Goal: Information Seeking & Learning: Learn about a topic

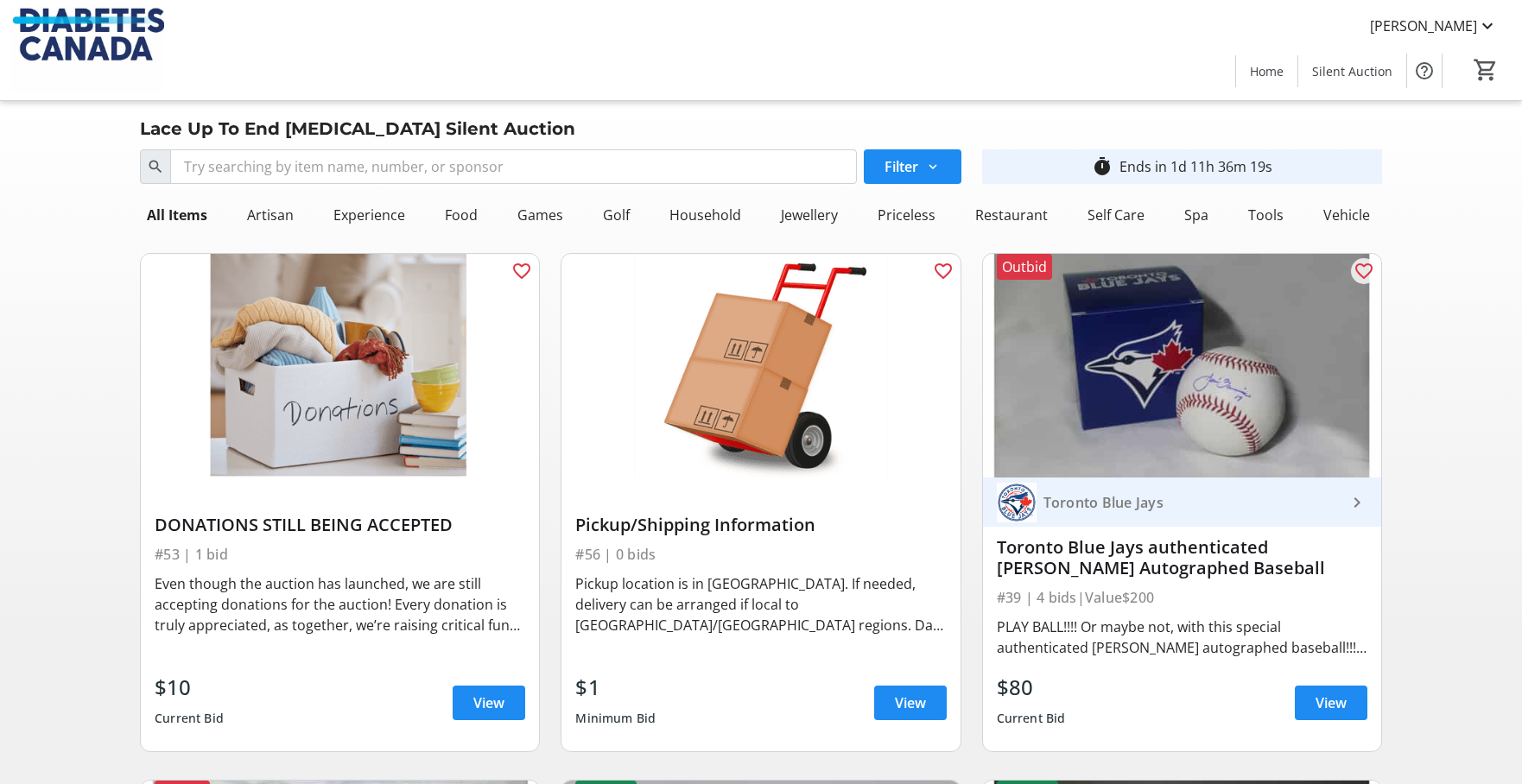
click at [1053, 413] on img at bounding box center [1183, 365] width 398 height 223
click at [1063, 382] on img at bounding box center [1183, 365] width 398 height 223
click at [1334, 707] on span "View" at bounding box center [1331, 702] width 31 height 21
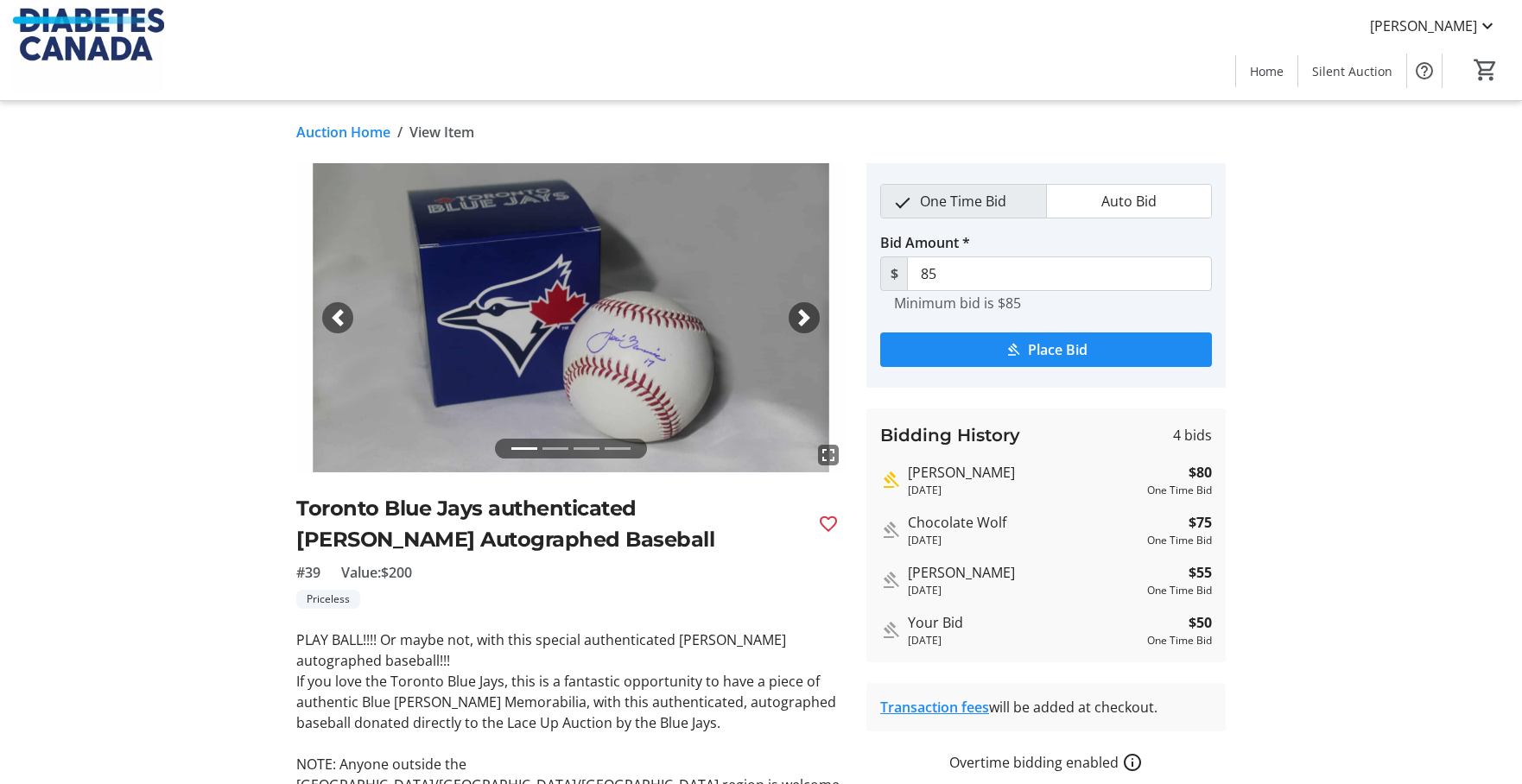
click at [599, 324] on img at bounding box center [571, 318] width 549 height 309
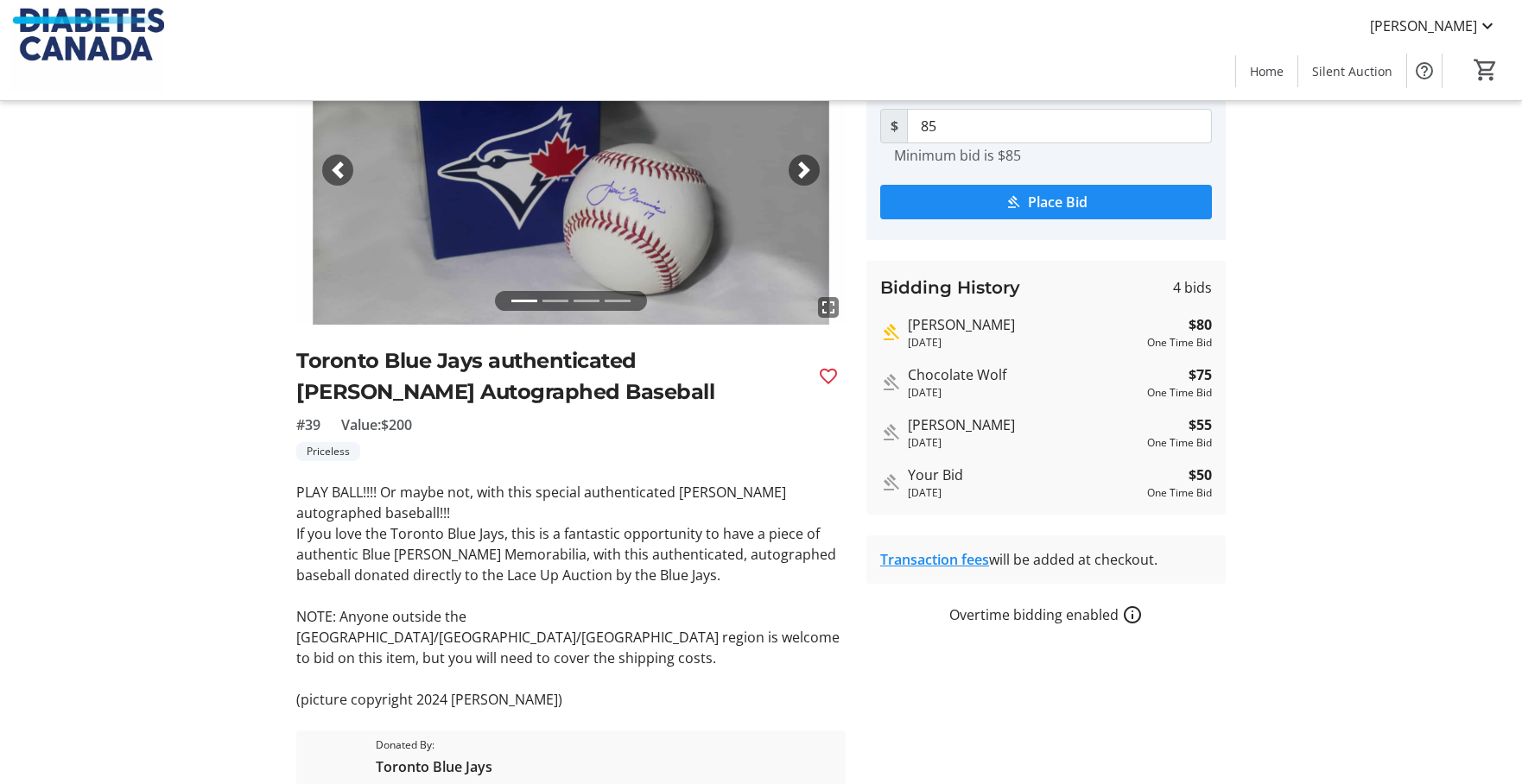
scroll to position [290, 0]
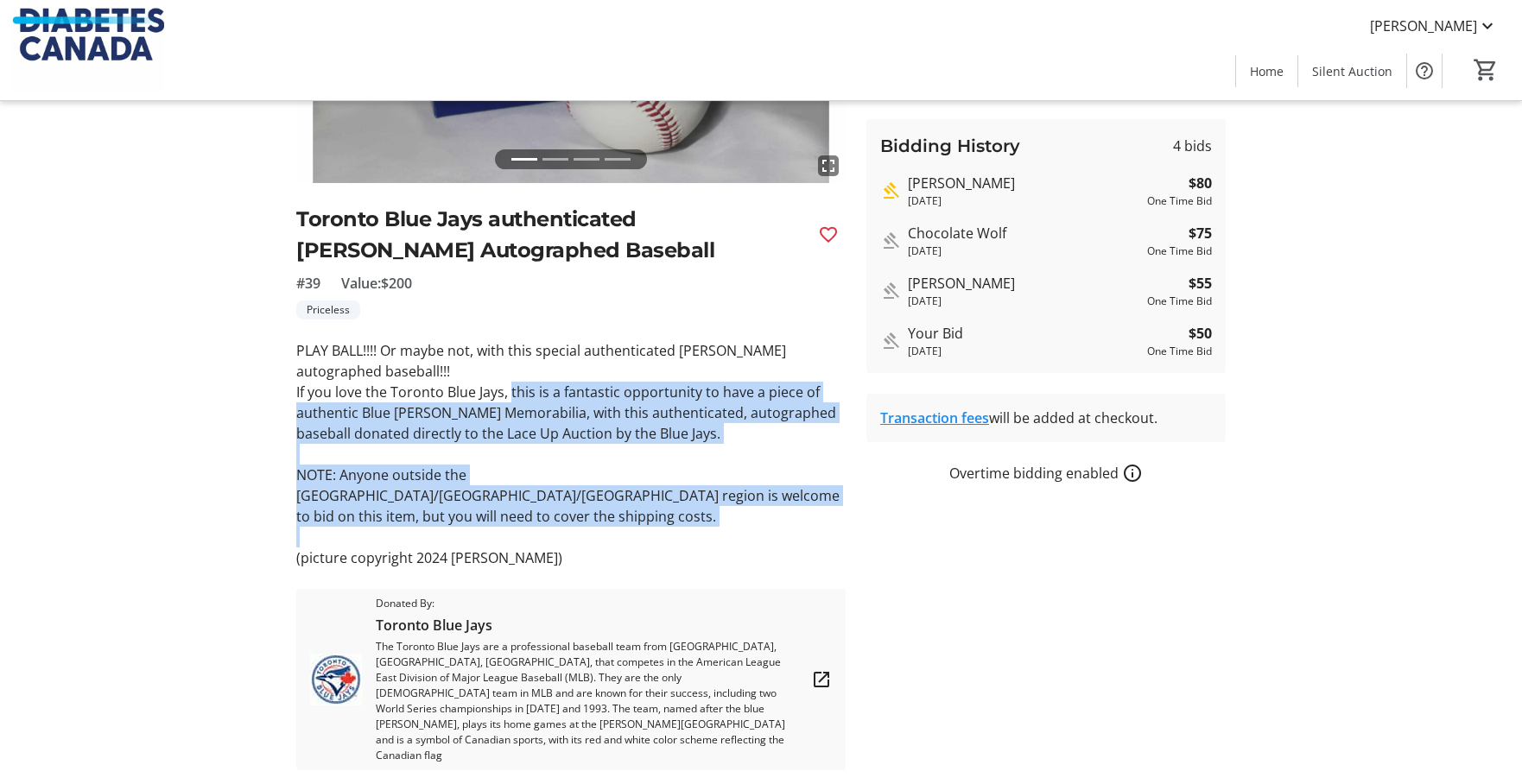
drag, startPoint x: 511, startPoint y: 391, endPoint x: 694, endPoint y: 509, distance: 217.7
click at [694, 509] on div "PLAY BALL!!!! Or maybe not, with this special authenticated [PERSON_NAME] autog…" at bounding box center [571, 454] width 549 height 228
copy div "this is a fantastic opportunity to have a piece of authentic Blue [PERSON_NAME]…"
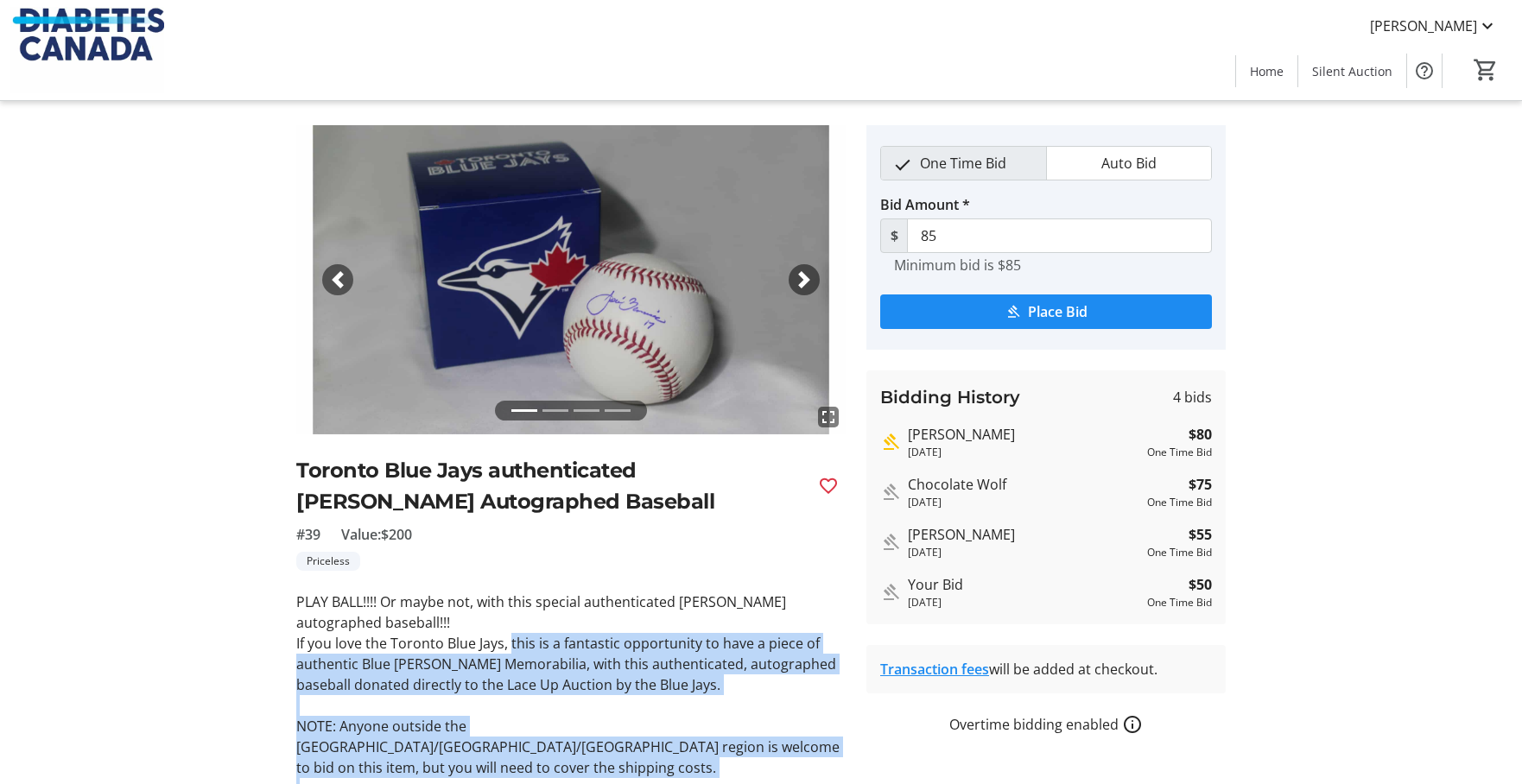
scroll to position [0, 0]
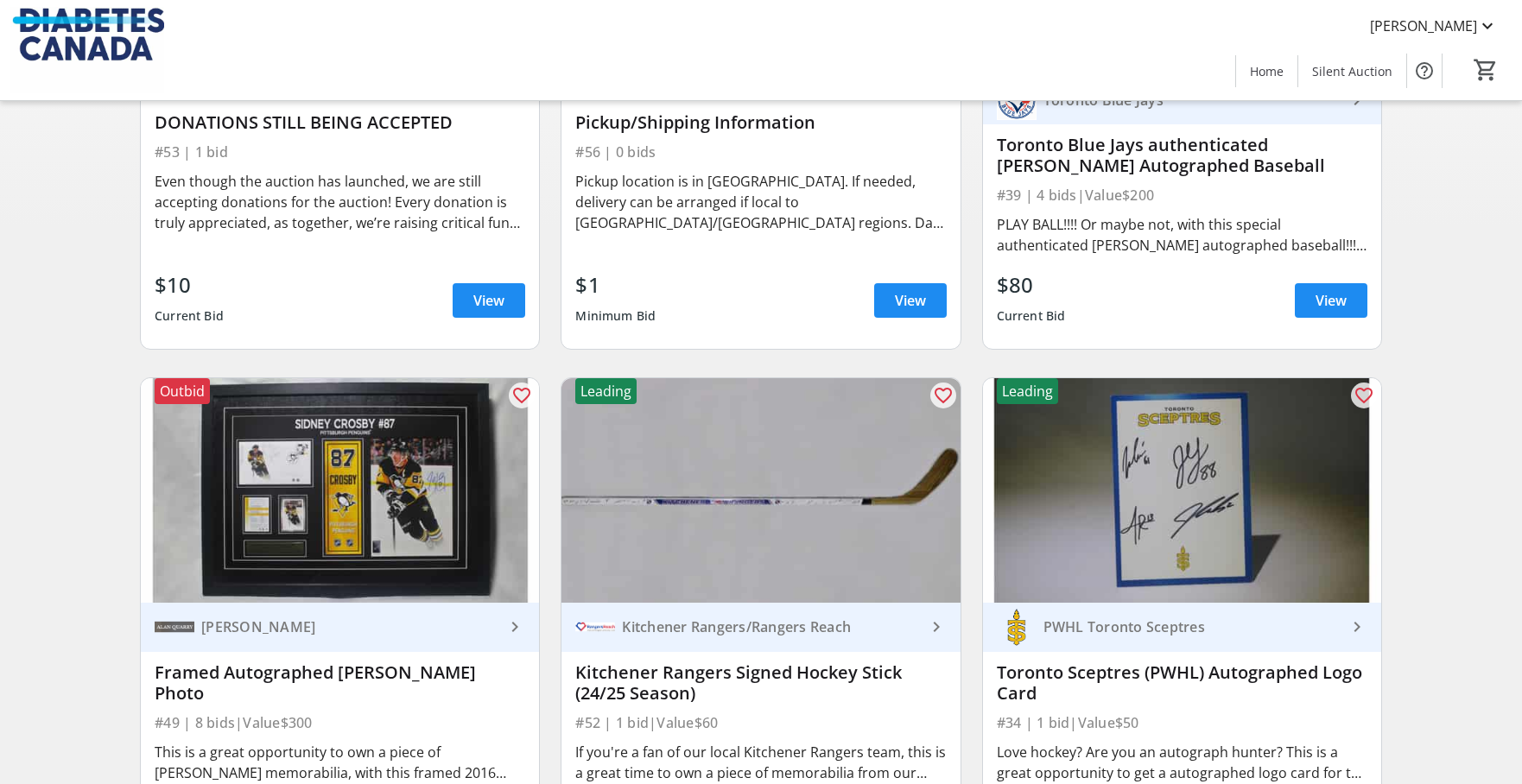
scroll to position [422, 0]
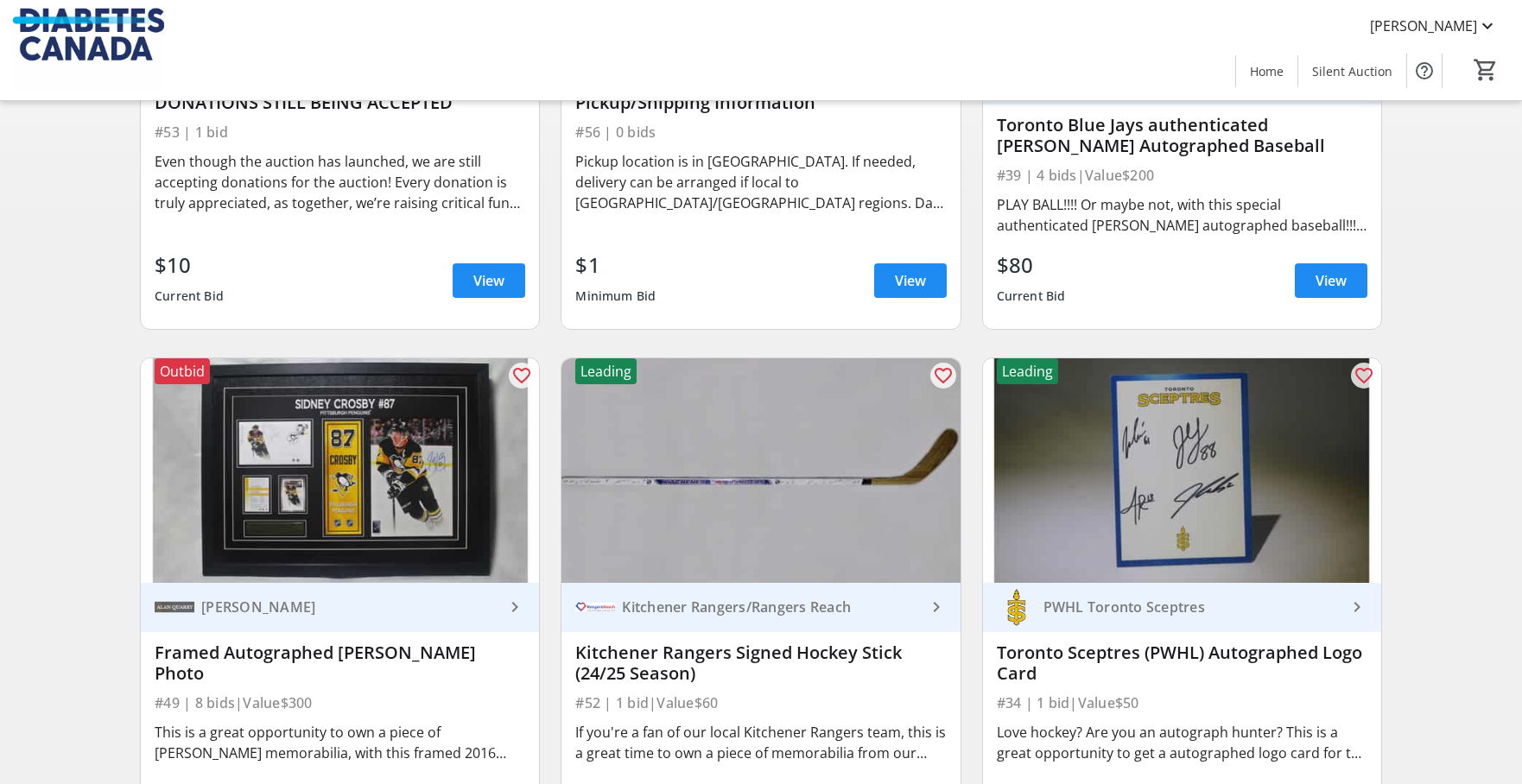
click at [347, 480] on img at bounding box center [340, 470] width 398 height 223
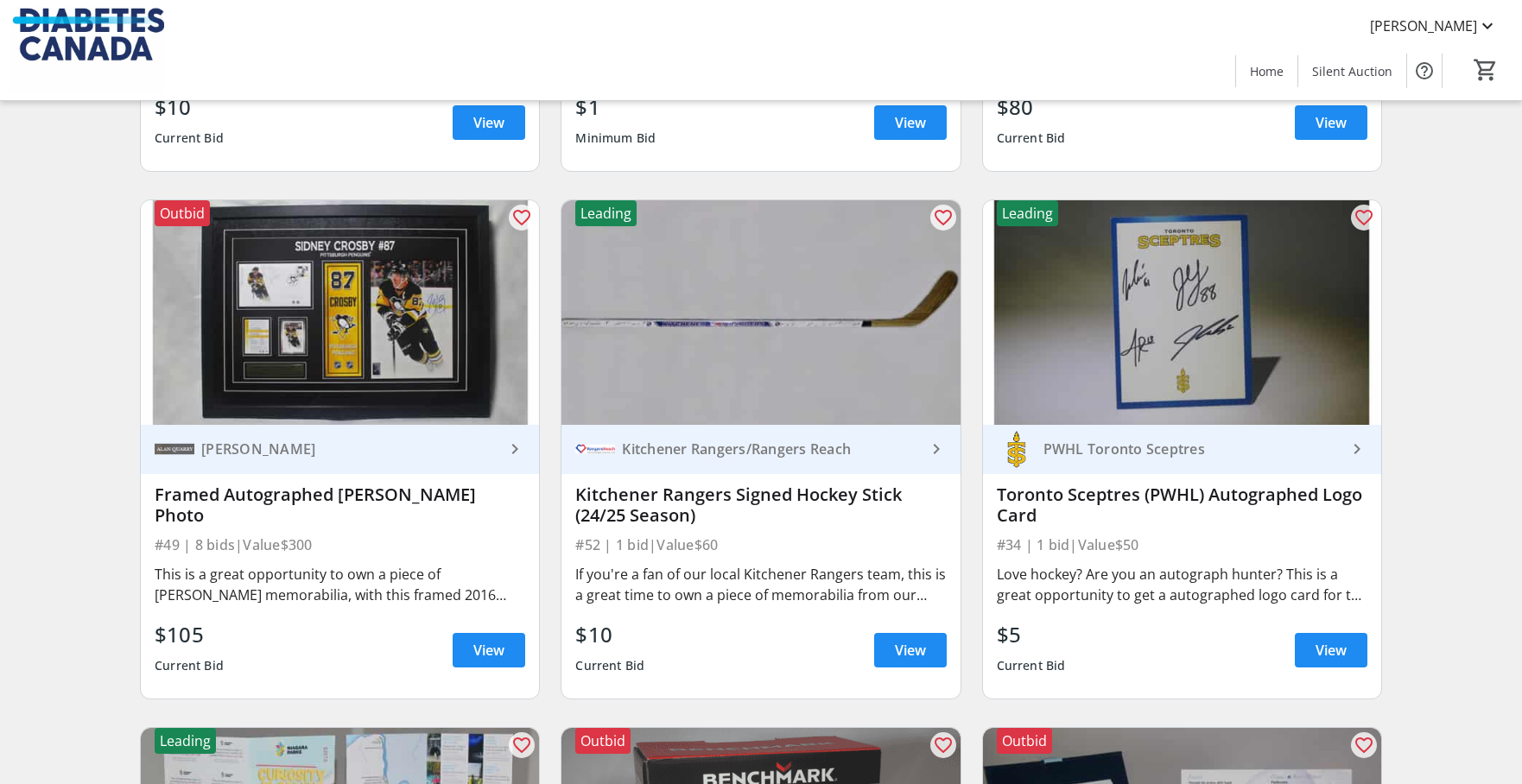
scroll to position [614, 0]
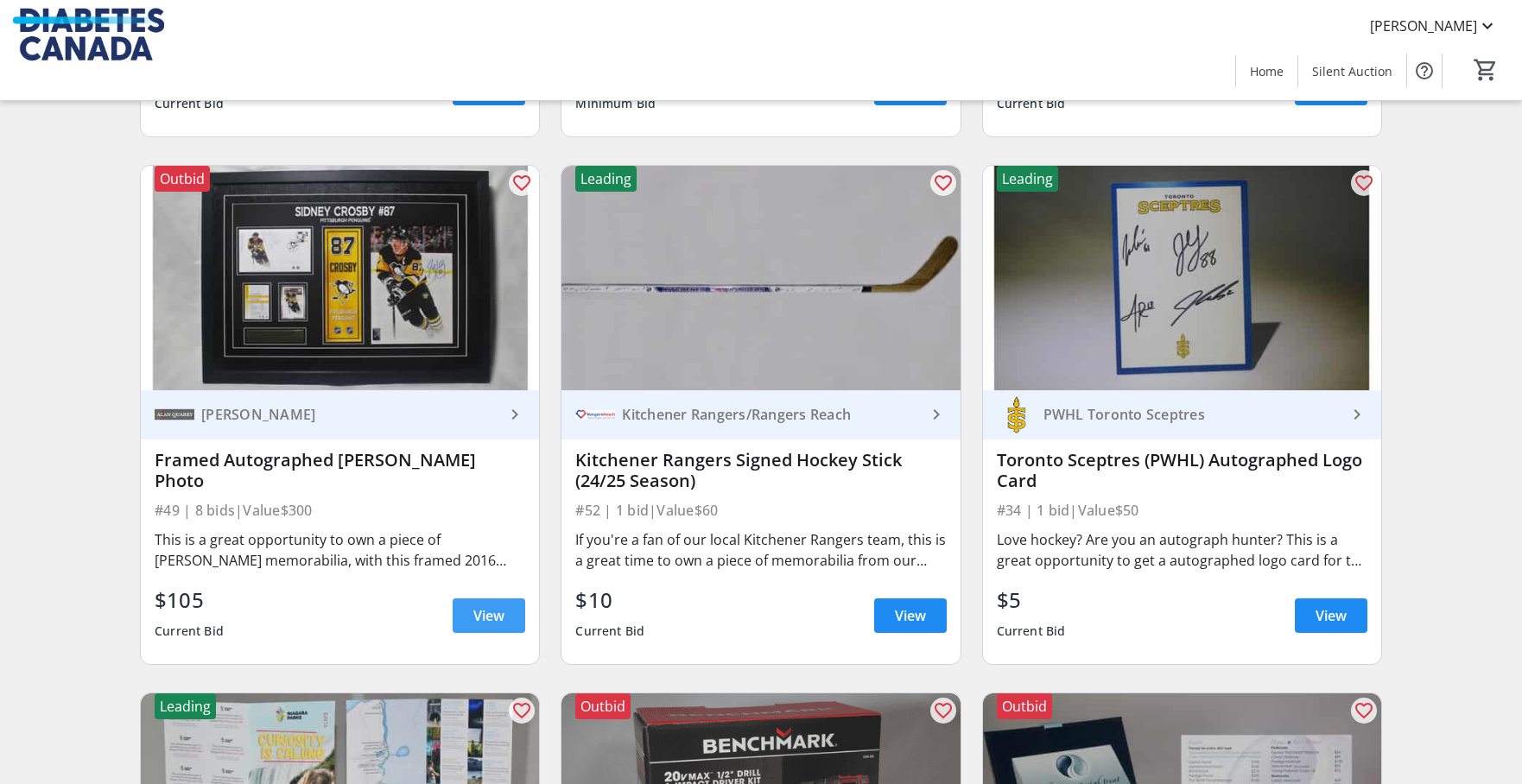
click at [506, 621] on span at bounding box center [488, 615] width 73 height 41
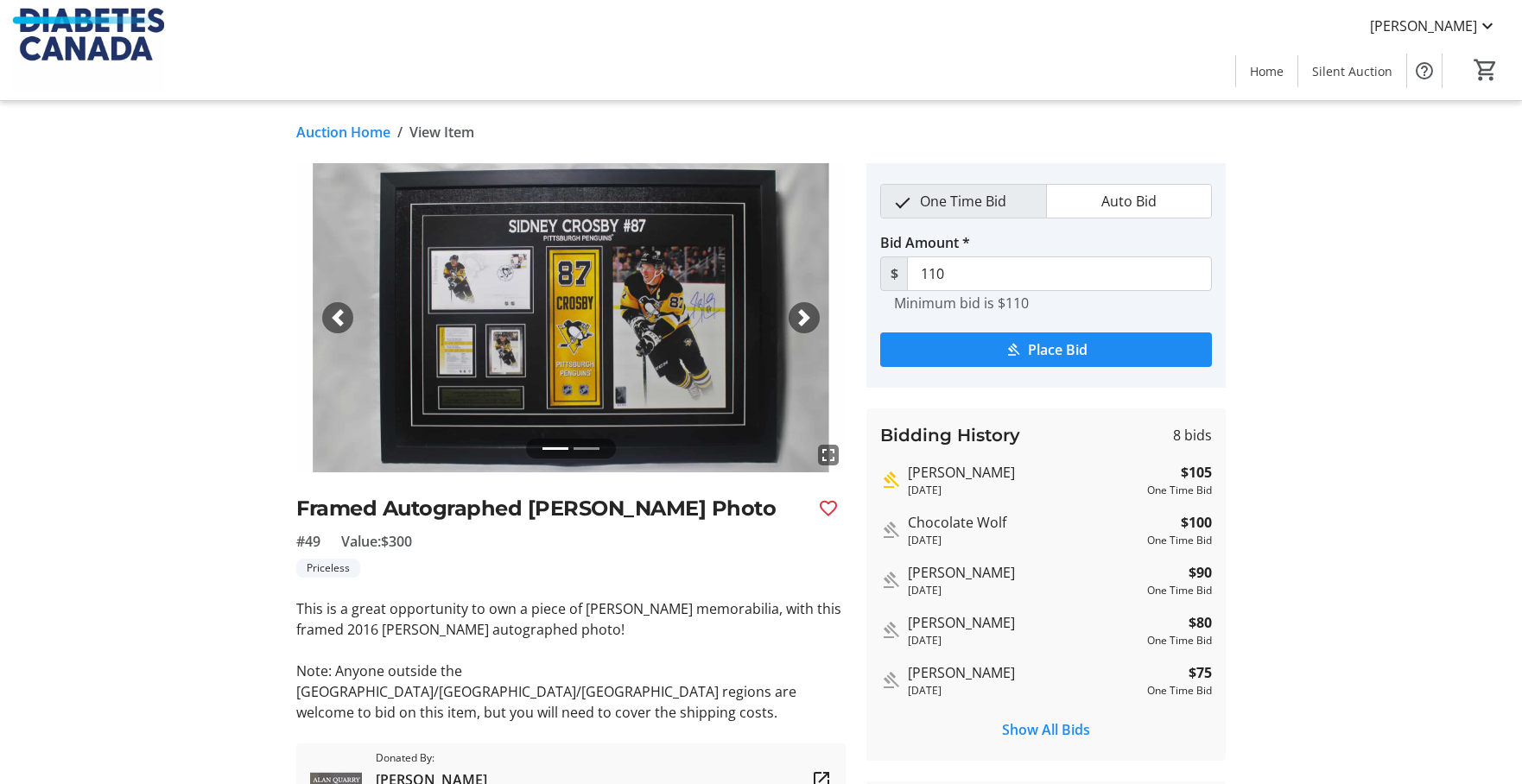
click at [585, 335] on img at bounding box center [571, 318] width 549 height 309
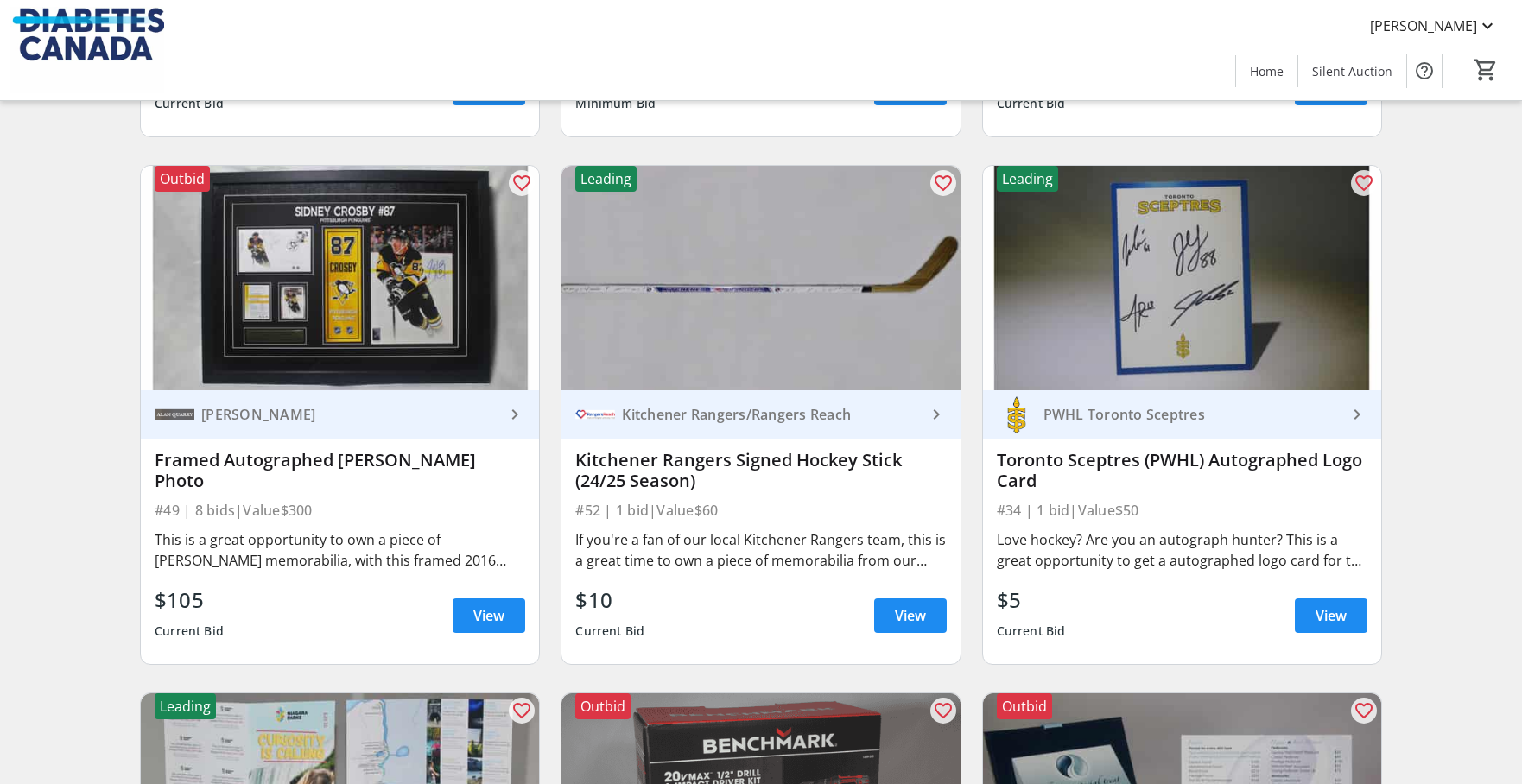
click at [711, 469] on div "Kitchener Rangers Signed Hockey Stick (24/25 Season)" at bounding box center [760, 471] width 371 height 41
click at [919, 606] on span "View" at bounding box center [910, 615] width 31 height 21
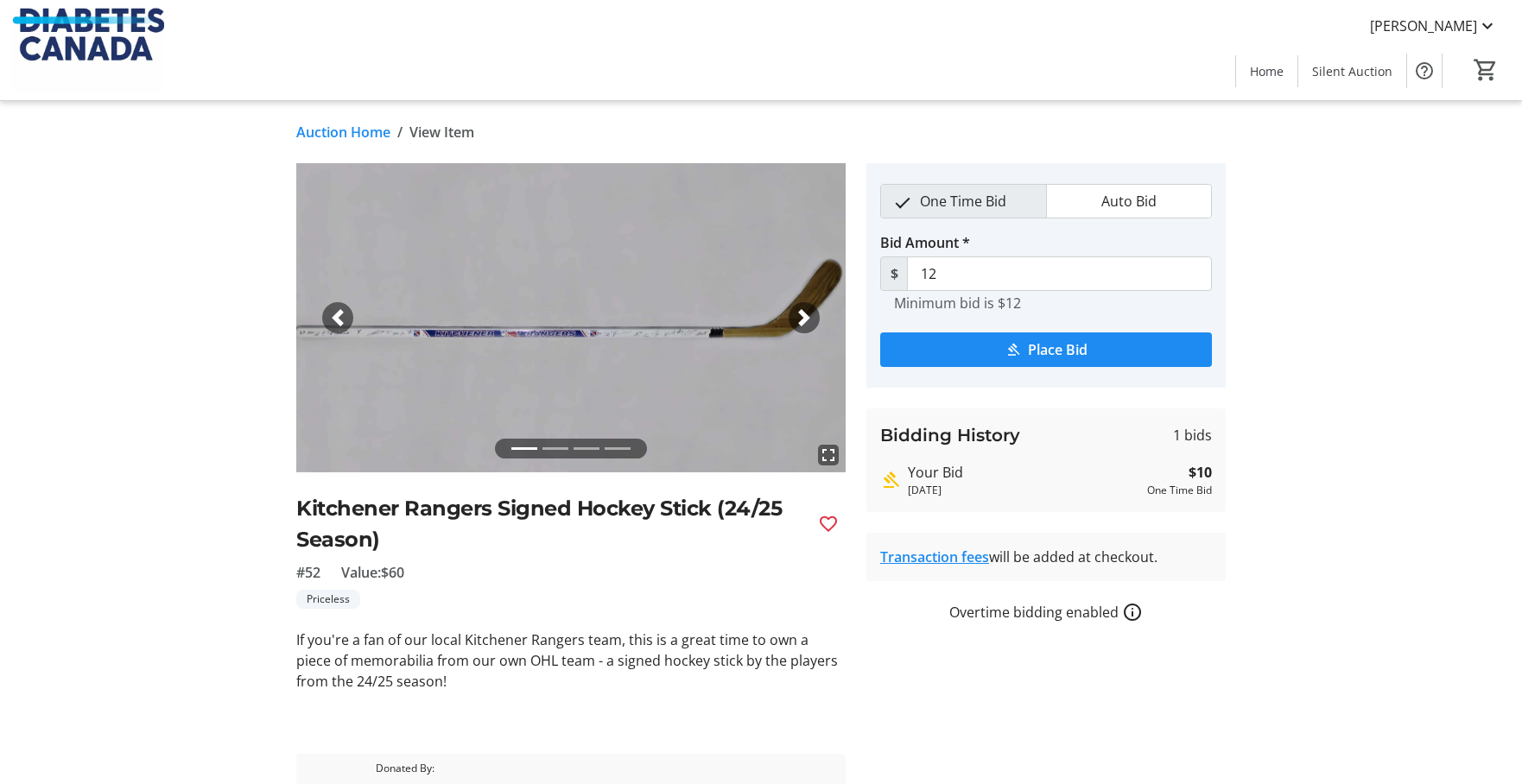
click at [594, 303] on img at bounding box center [571, 318] width 549 height 309
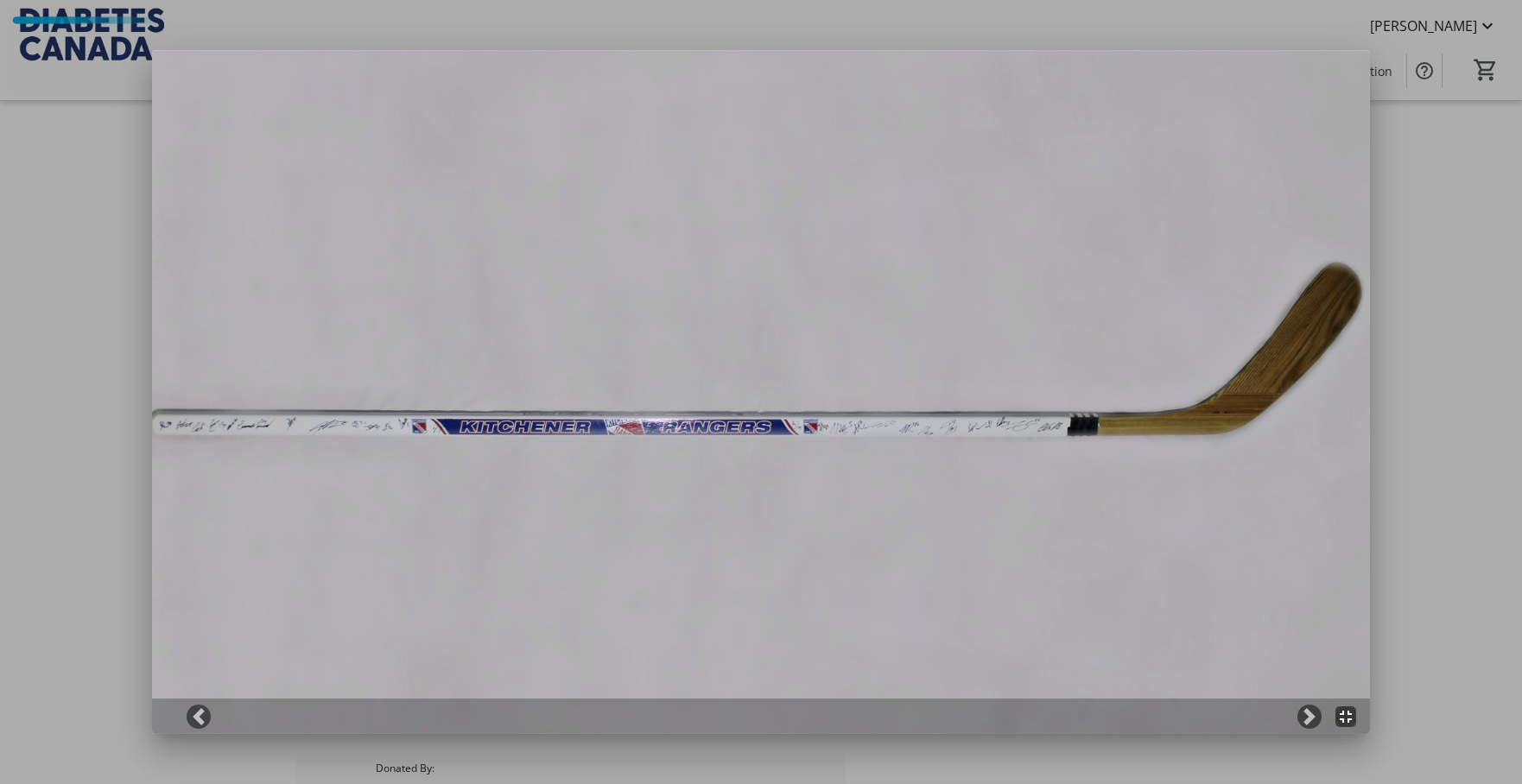
click at [985, 762] on div at bounding box center [761, 392] width 1522 height 784
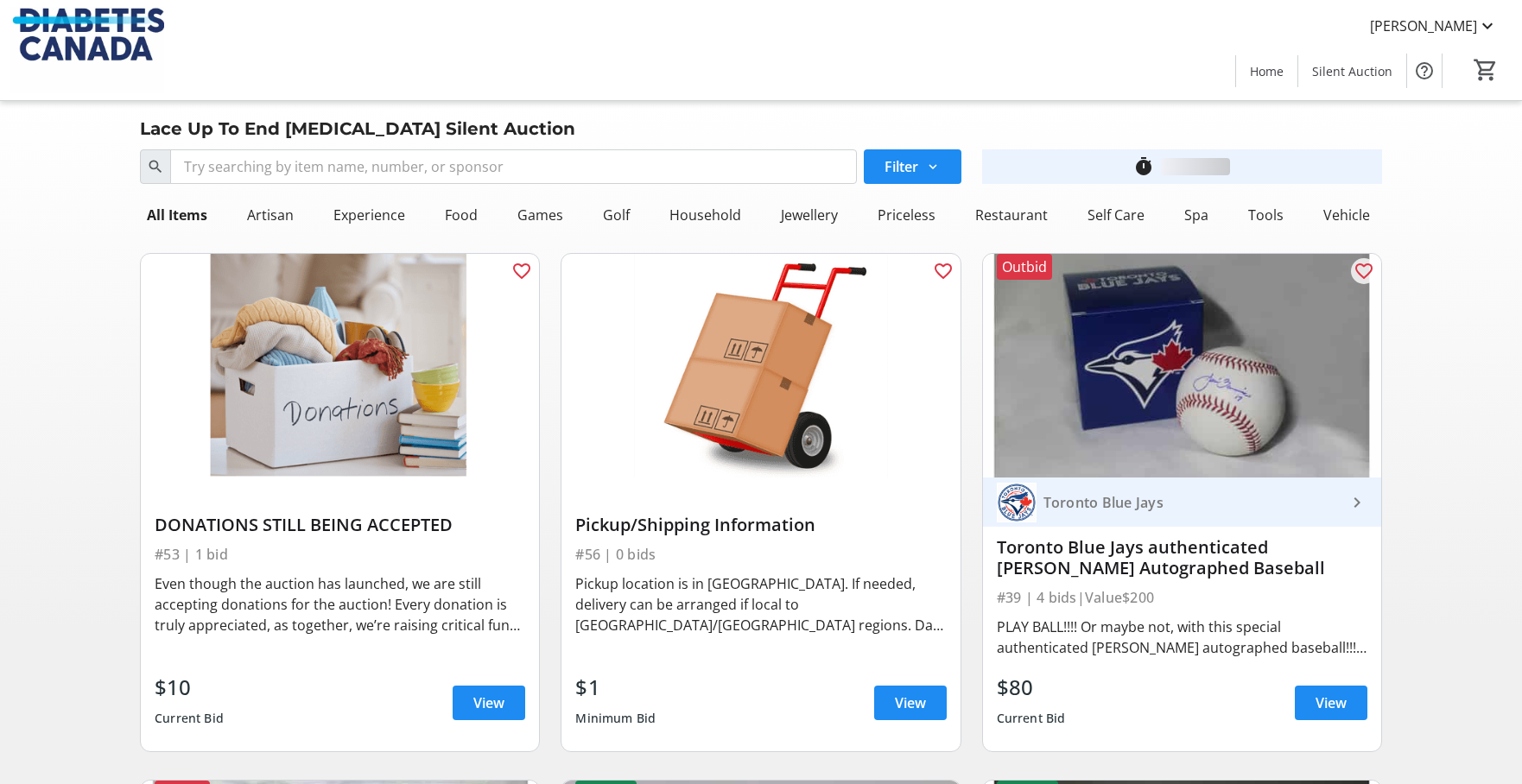
scroll to position [614, 0]
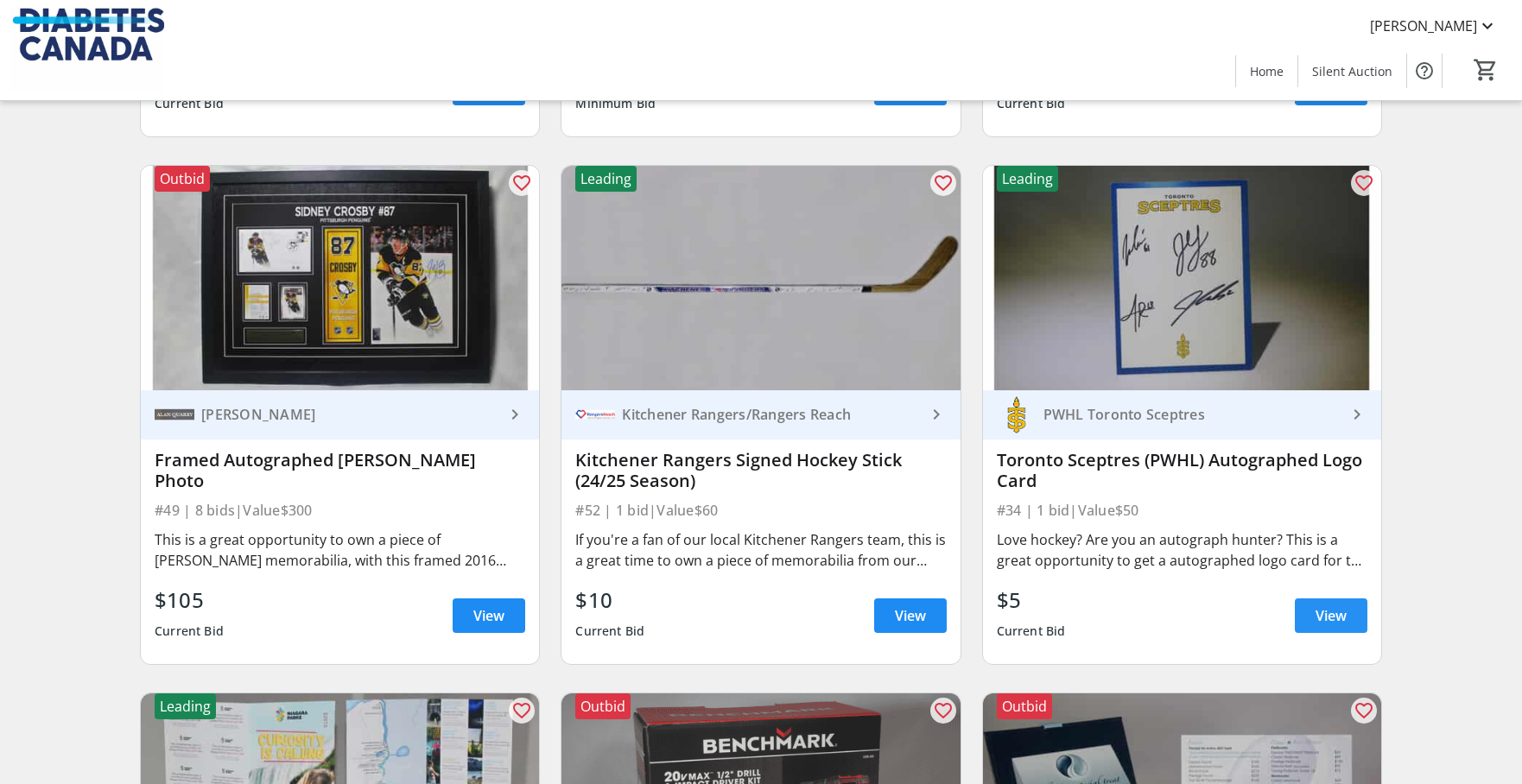
click at [1317, 621] on span "View" at bounding box center [1331, 615] width 31 height 21
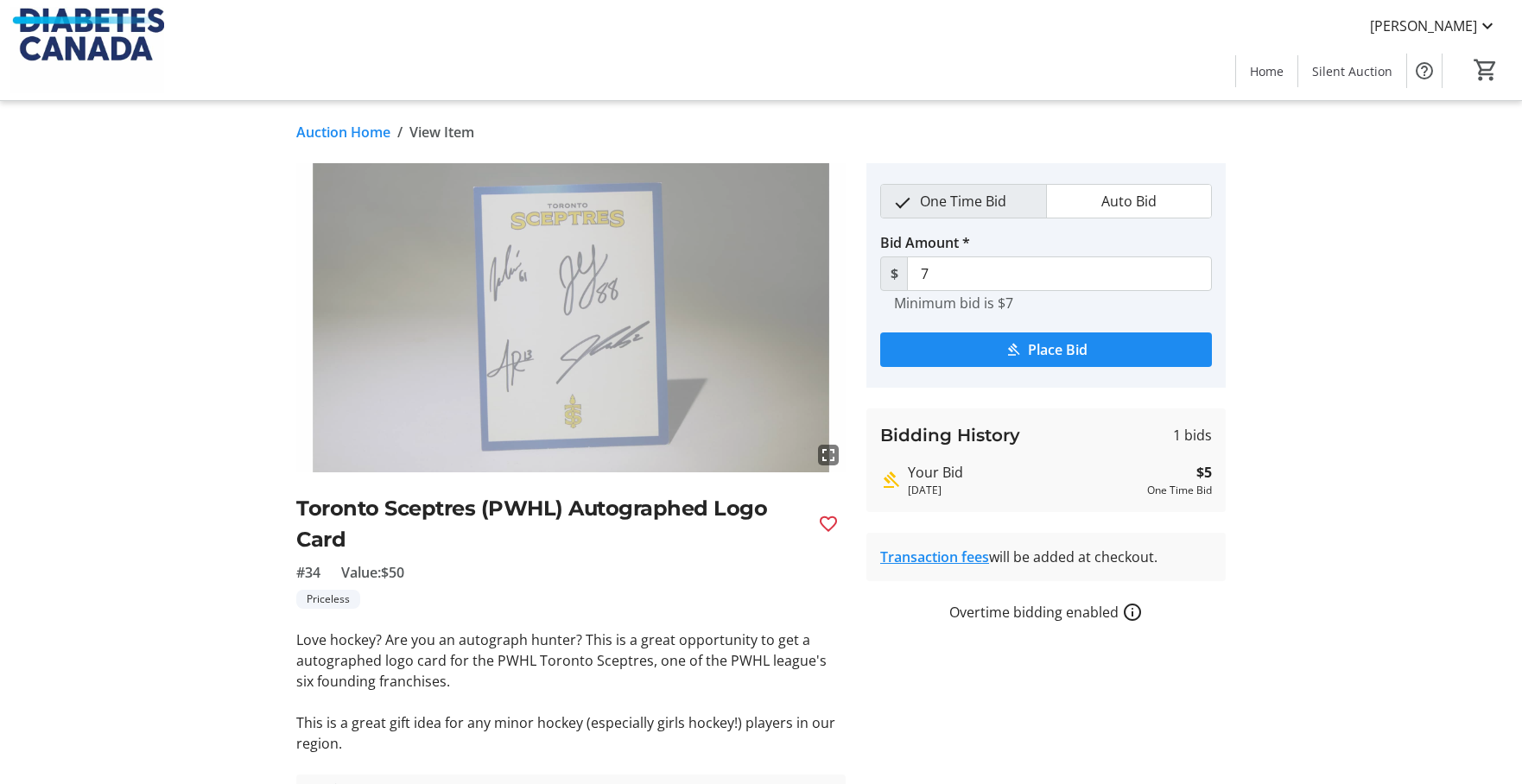
click at [685, 384] on img at bounding box center [571, 318] width 549 height 309
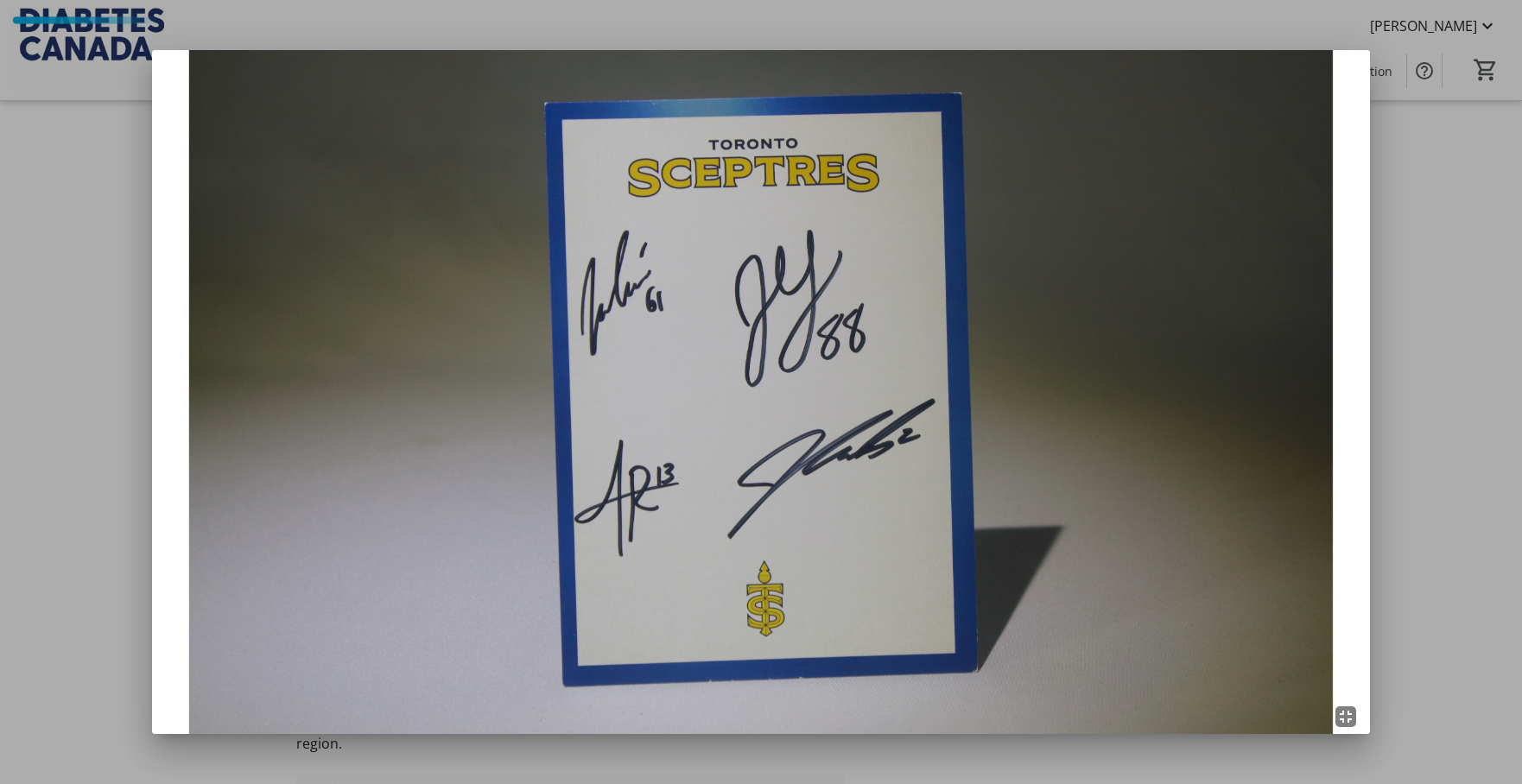
click at [115, 317] on div at bounding box center [761, 392] width 1522 height 784
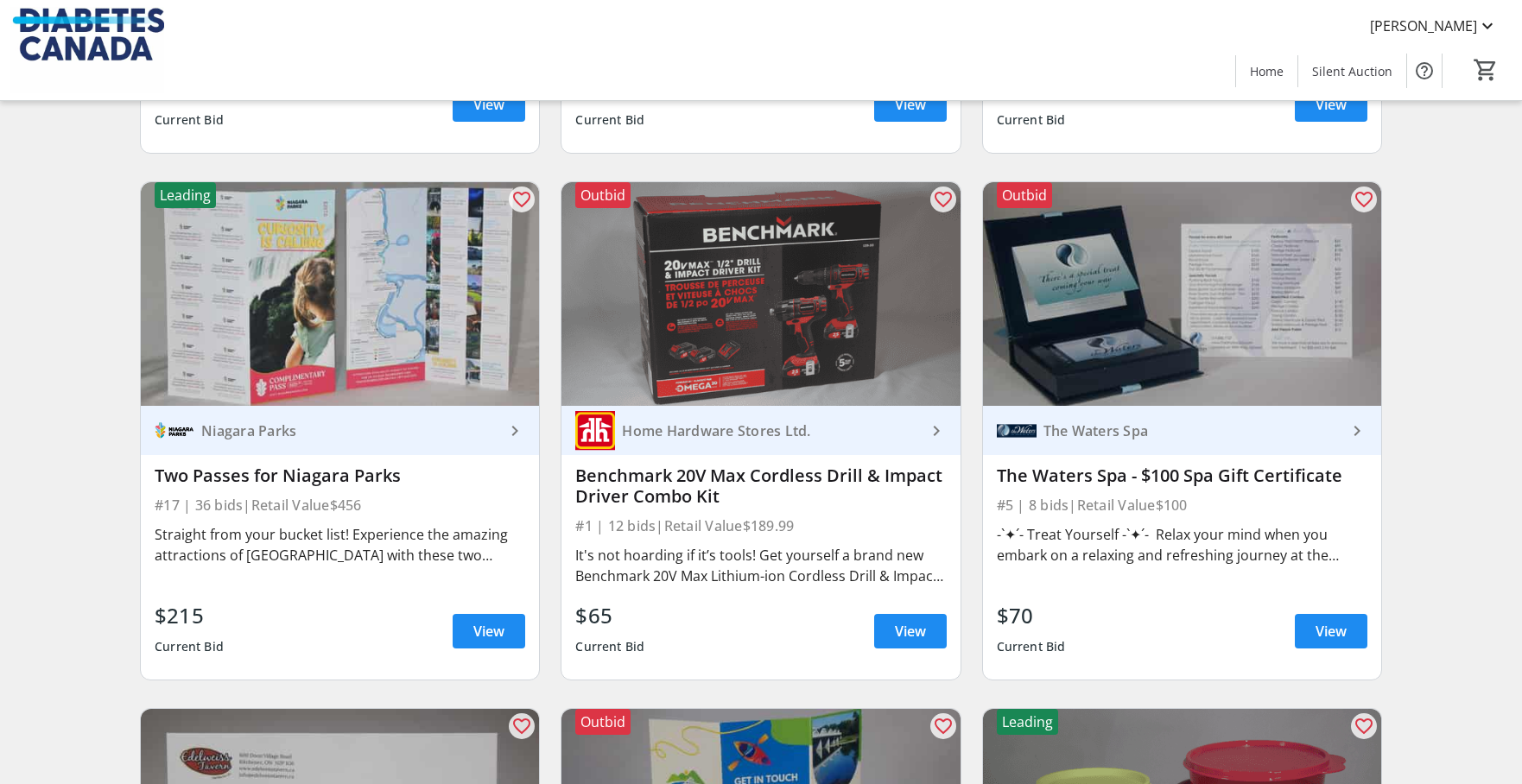
scroll to position [1152, 0]
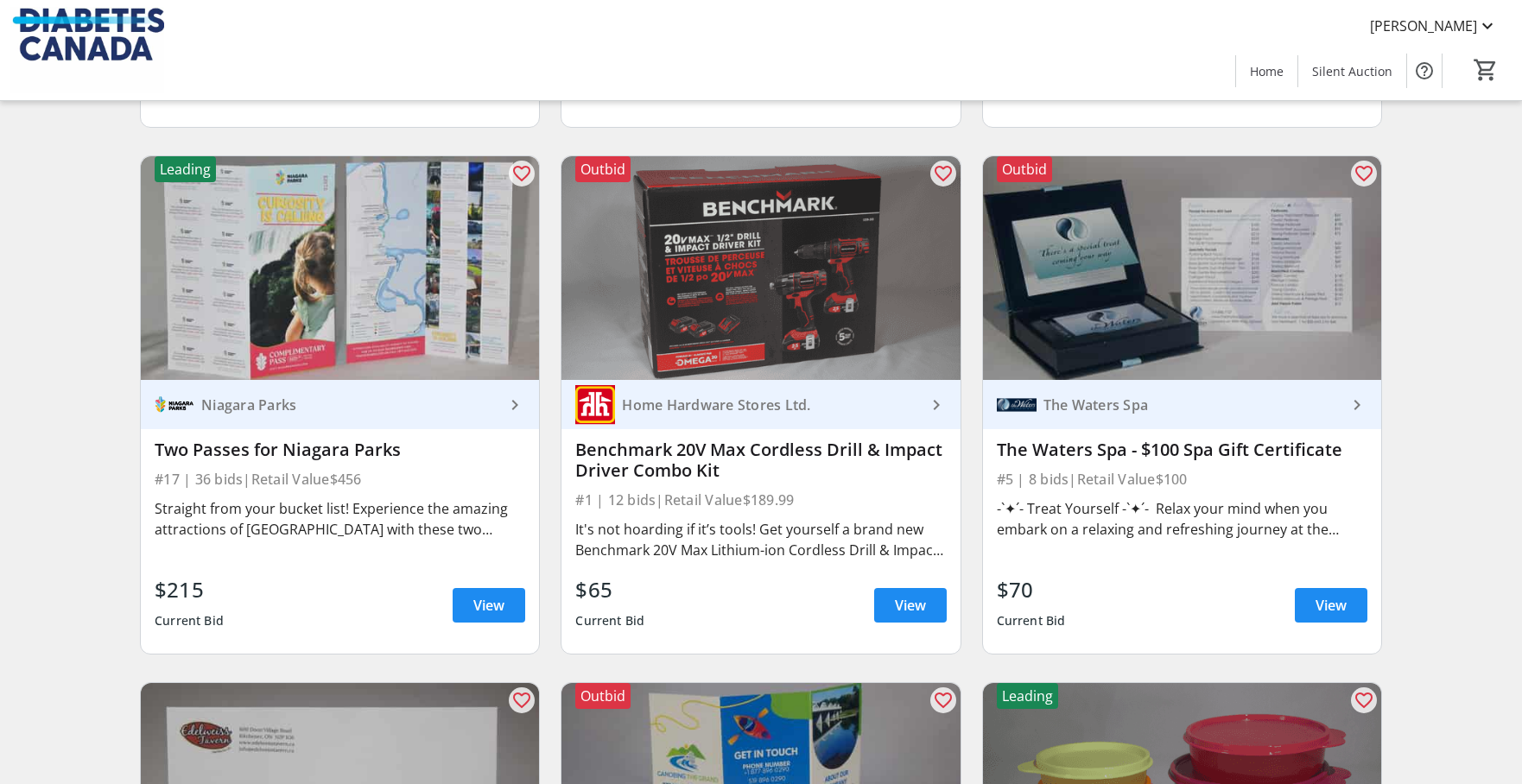
click at [240, 412] on div "Niagara Parks" at bounding box center [350, 405] width 311 height 17
click at [521, 618] on span at bounding box center [488, 605] width 73 height 41
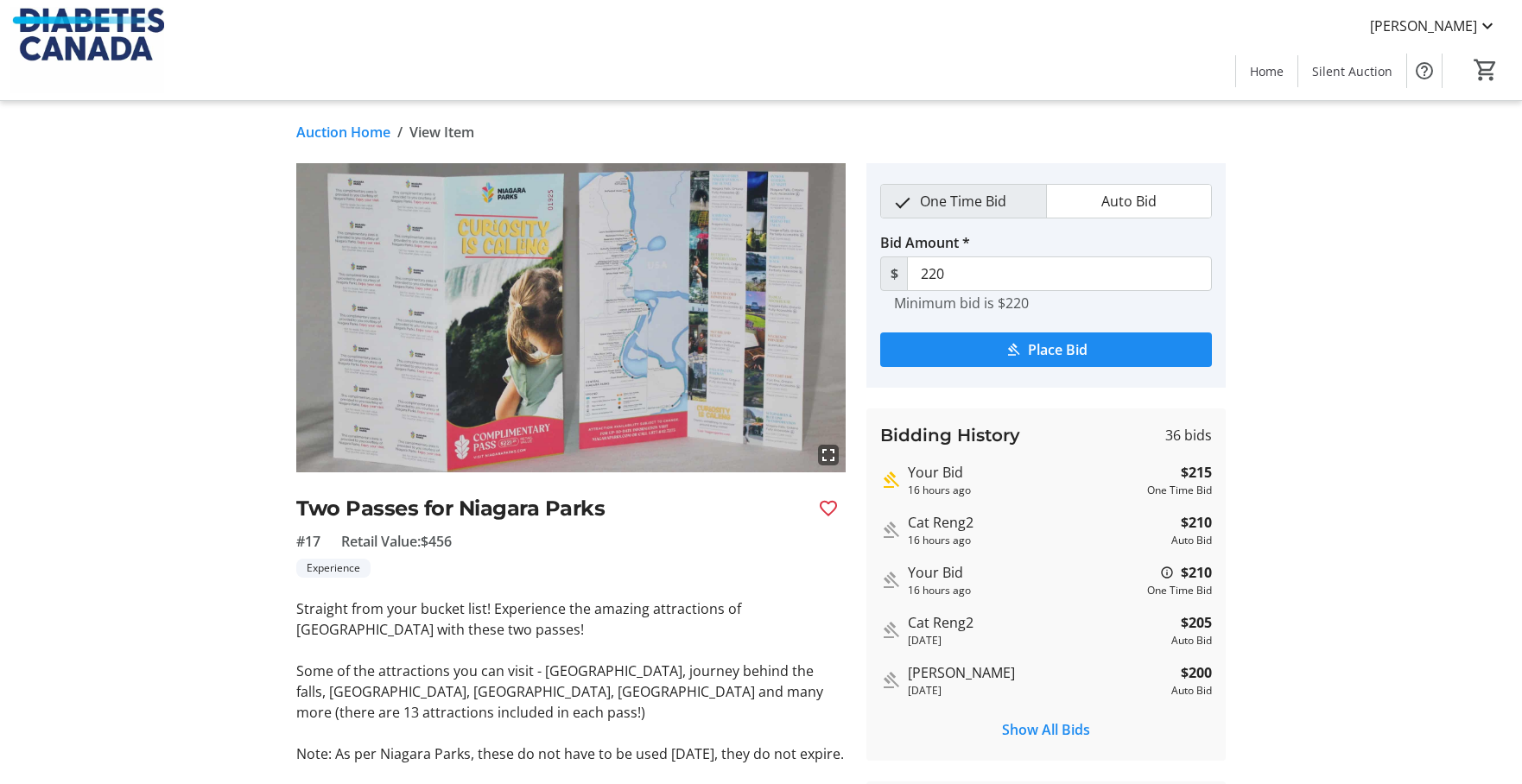
click at [609, 352] on img at bounding box center [571, 318] width 549 height 309
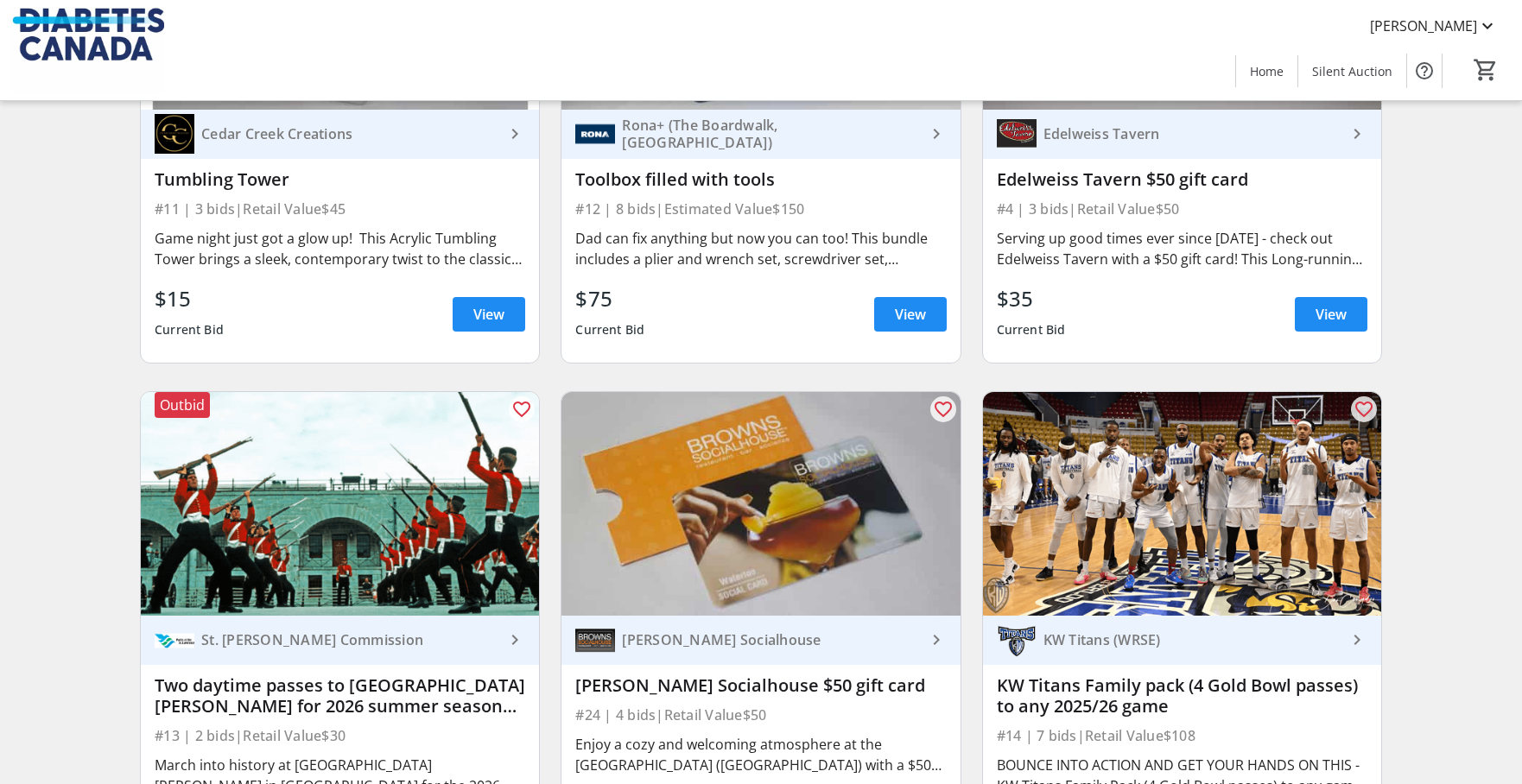
scroll to position [2975, 0]
